Goal: Information Seeking & Learning: Learn about a topic

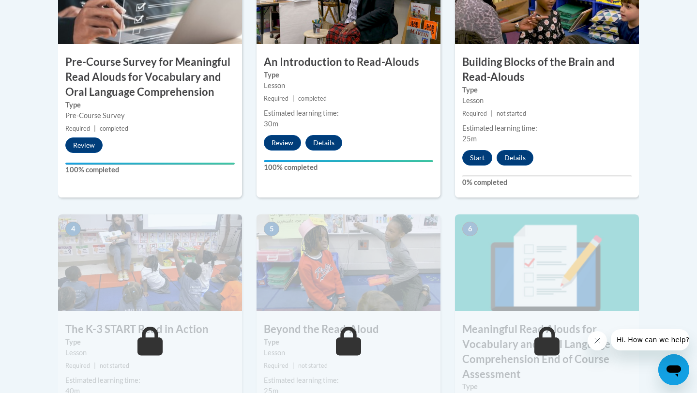
scroll to position [400, 0]
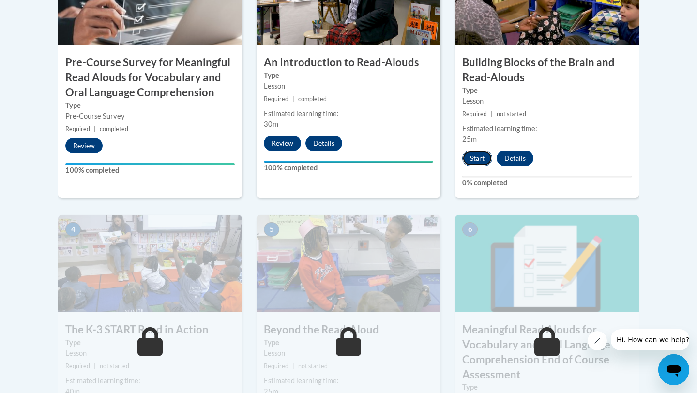
click at [474, 155] on button "Start" at bounding box center [477, 158] width 30 height 15
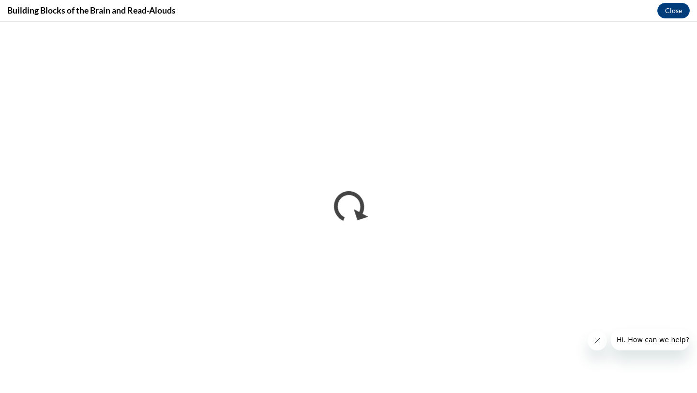
scroll to position [0, 0]
click at [288, 393] on iframe "</div></body> </html>" at bounding box center [348, 207] width 697 height 371
